Goal: Book appointment/travel/reservation

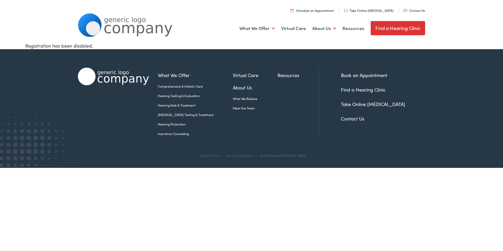
click at [391, 26] on link "Find a Hearing Clinic" at bounding box center [398, 28] width 54 height 14
click at [320, 10] on link "Schedule an Appointment" at bounding box center [311, 10] width 43 height 4
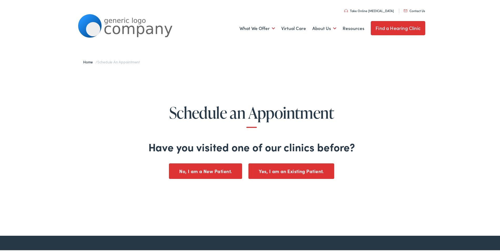
click at [202, 175] on button "No, I am a New Patient." at bounding box center [205, 171] width 73 height 16
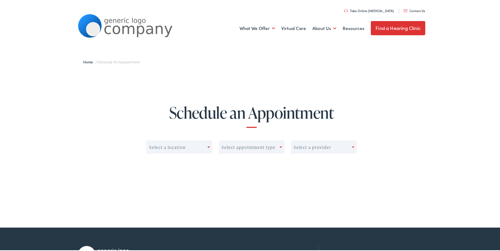
click at [207, 147] on span at bounding box center [208, 146] width 3 height 1
click at [186, 154] on div "No options" at bounding box center [179, 159] width 66 height 11
click at [352, 147] on div at bounding box center [354, 146] width 5 height 7
click at [280, 146] on span at bounding box center [280, 146] width 3 height 1
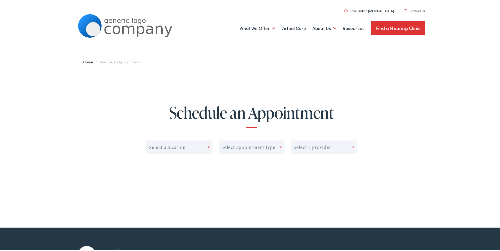
click at [233, 76] on div "Schedule an Appointment Select a location Select appointment type Select a prov…" at bounding box center [251, 135] width 503 height 132
